Goal: Register for event/course

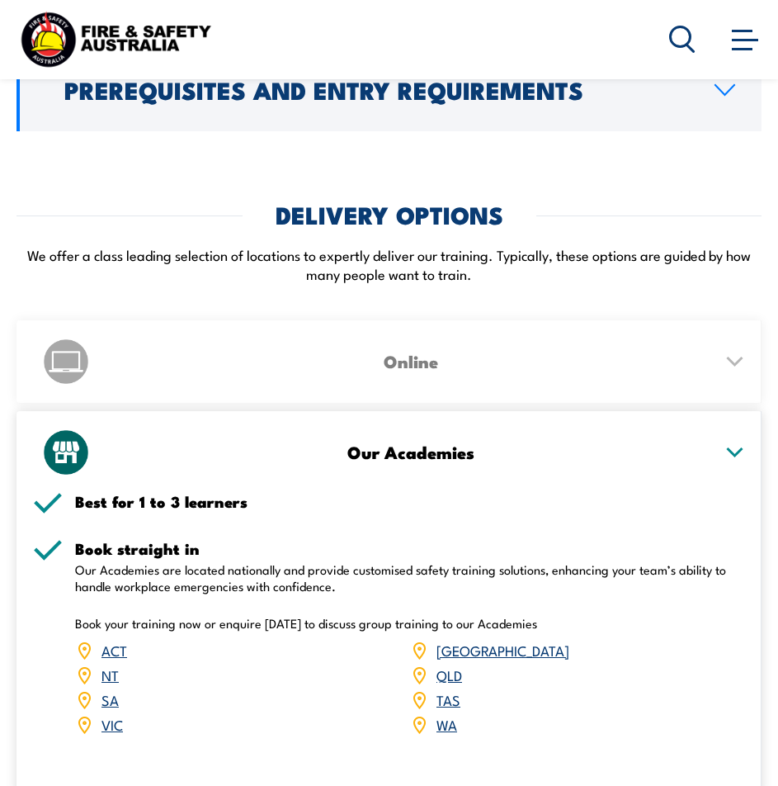
scroll to position [3466, 0]
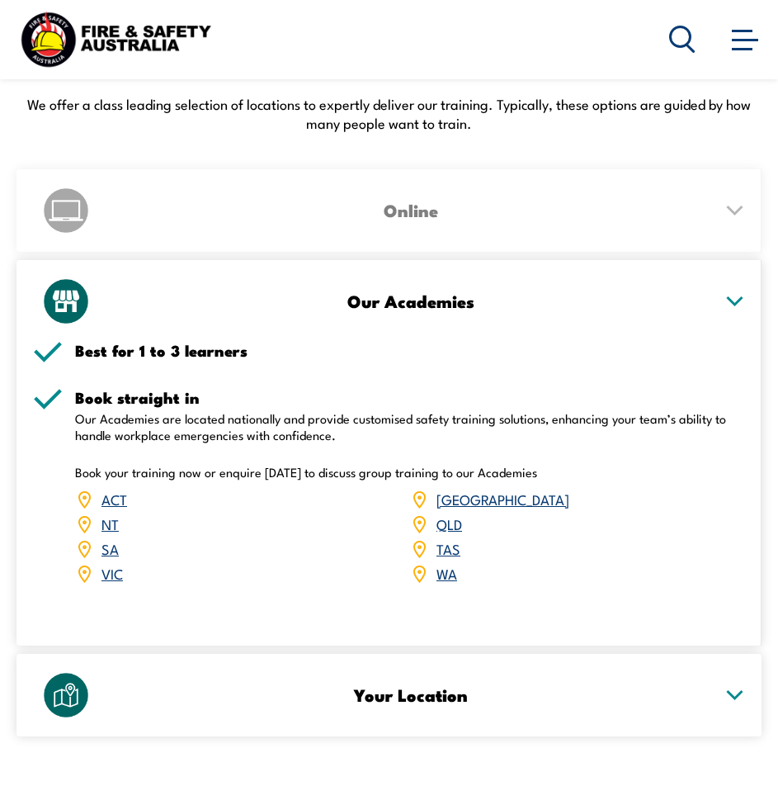
click at [454, 513] on link "QLD" at bounding box center [450, 523] width 26 height 20
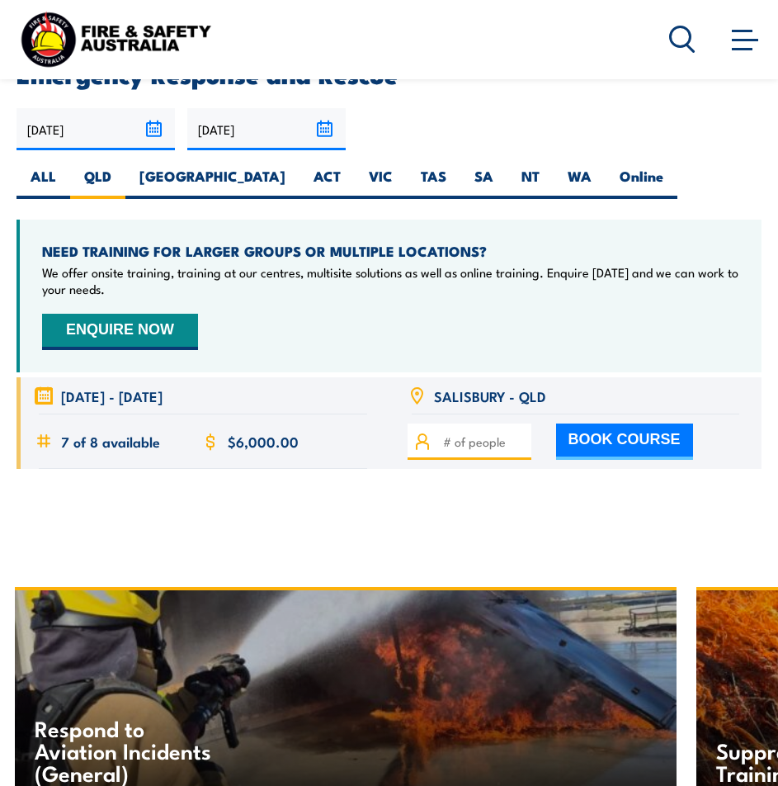
scroll to position [4243, 0]
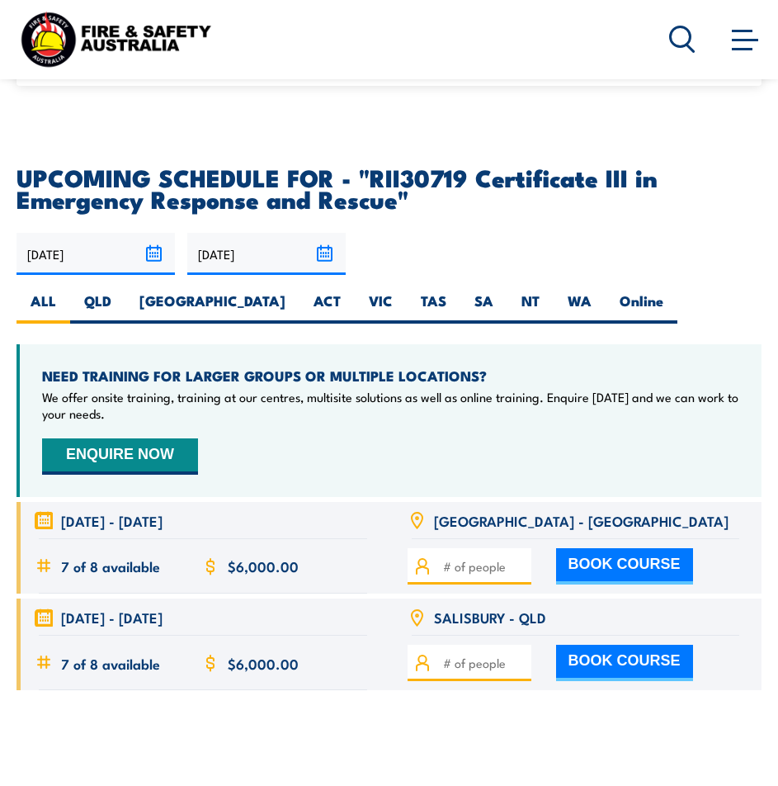
scroll to position [4126, 0]
